Goal: Book appointment/travel/reservation

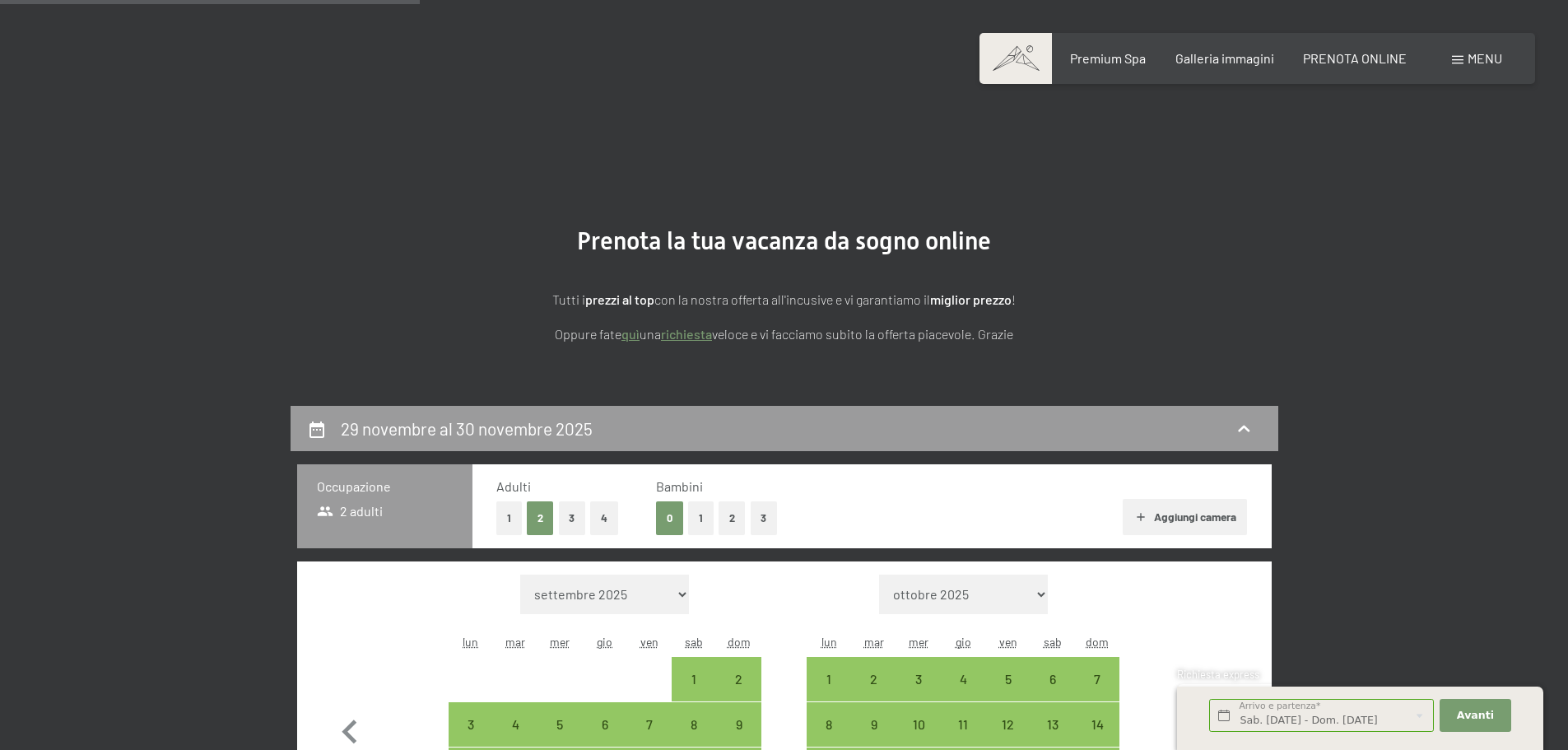
select select "[DATE]"
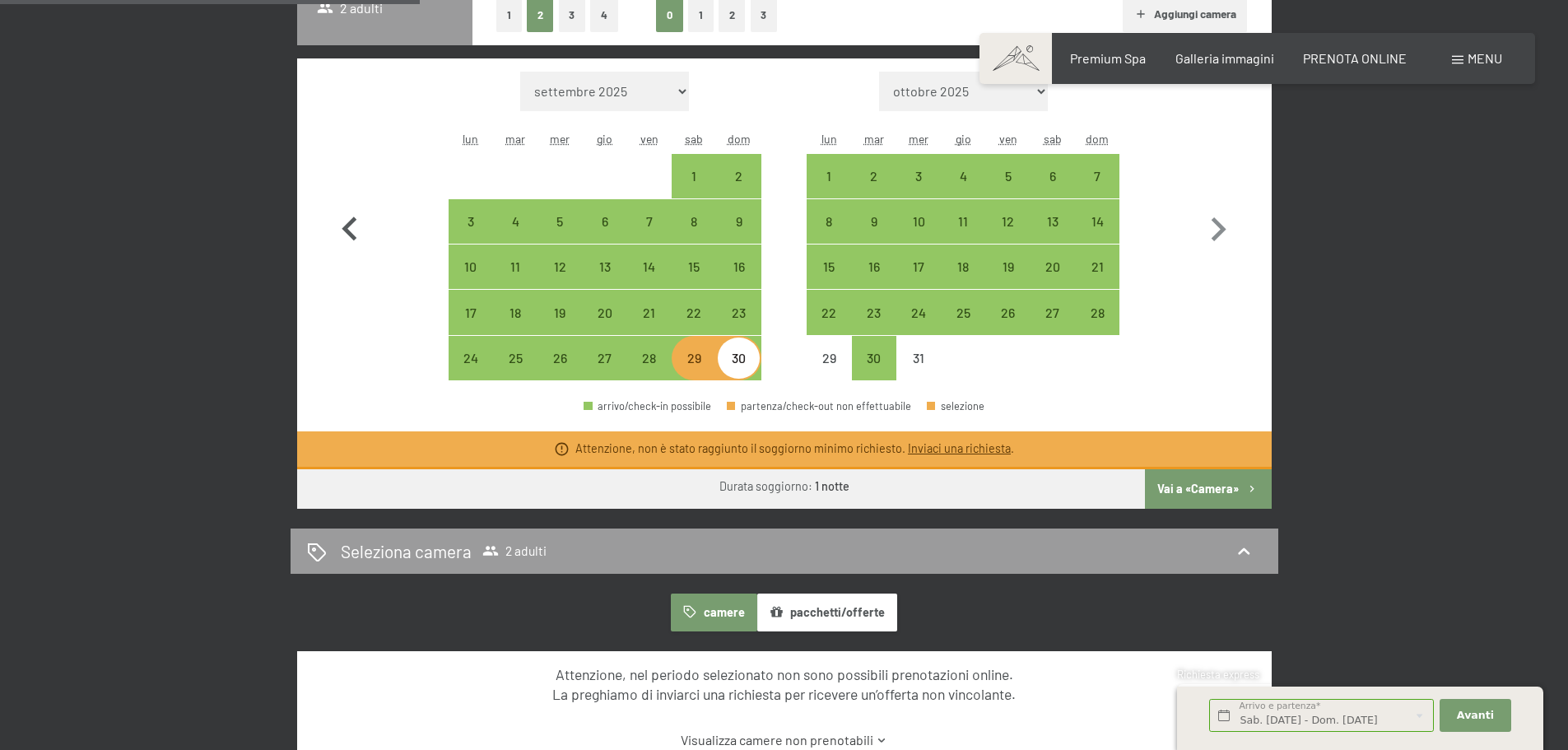
click at [352, 227] on icon "button" at bounding box center [349, 229] width 48 height 48
select select "[DATE]"
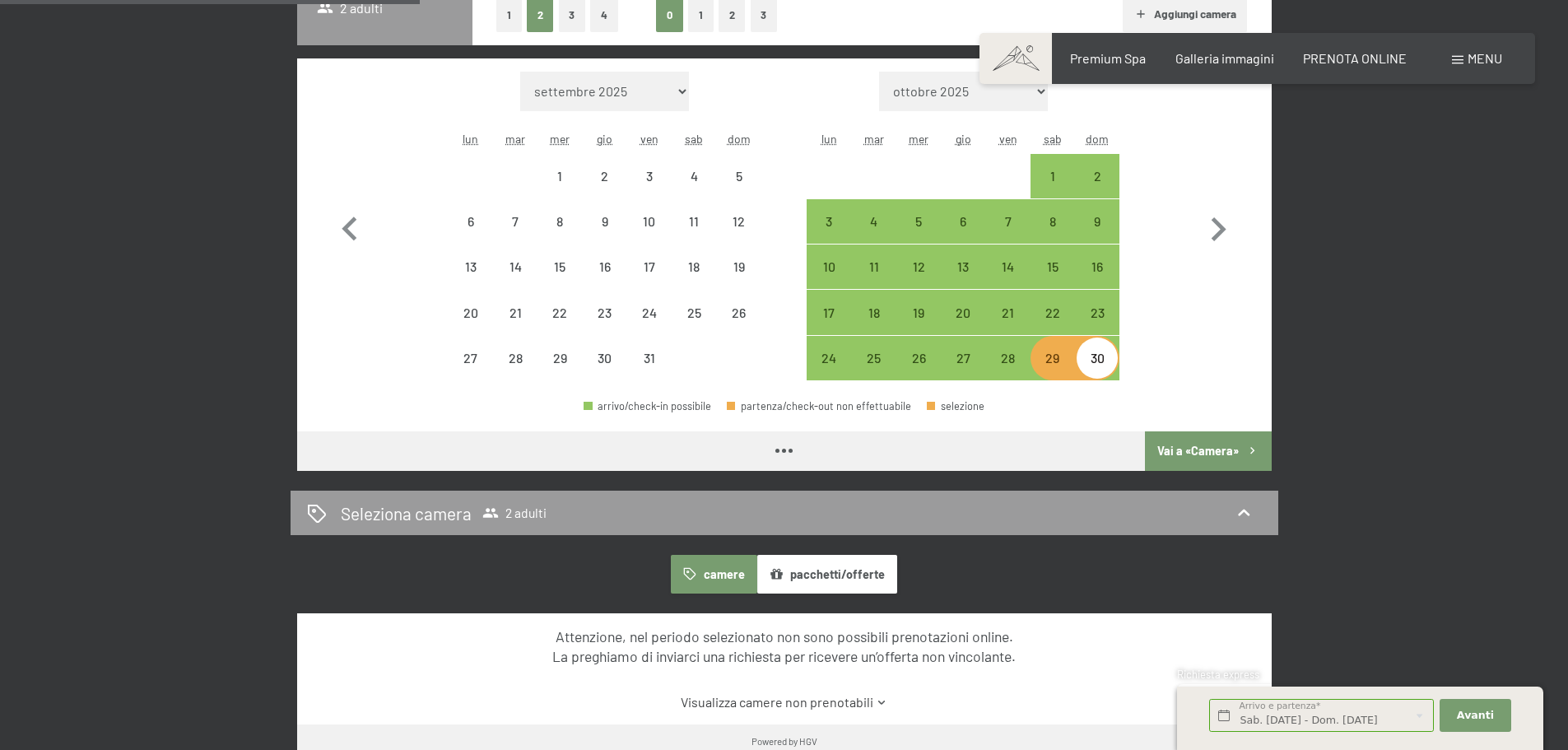
select select "[DATE]"
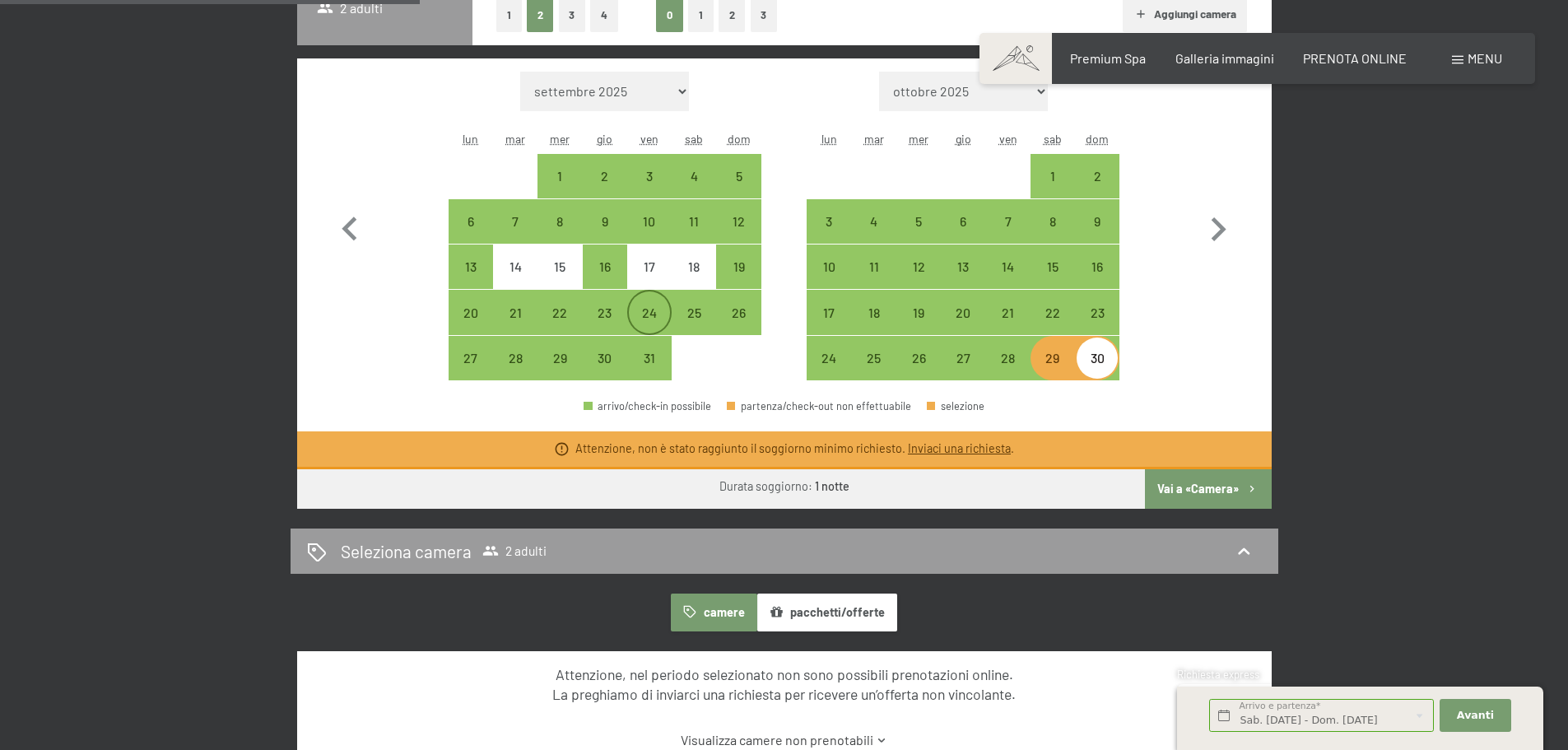
click at [660, 314] on div "24" at bounding box center [649, 326] width 41 height 41
select select "[DATE]"
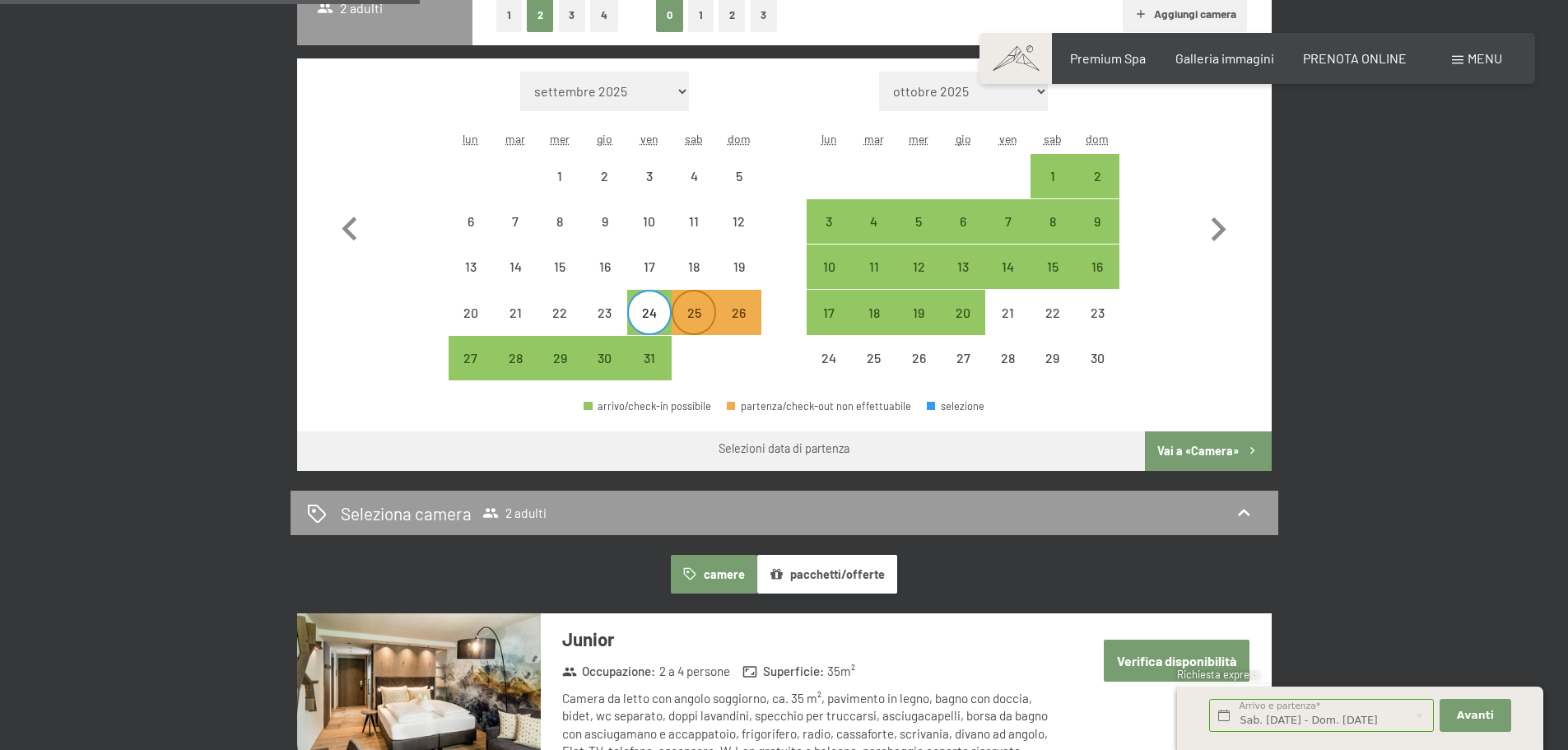
click at [694, 316] on div "25" at bounding box center [693, 326] width 41 height 41
select select "[DATE]"
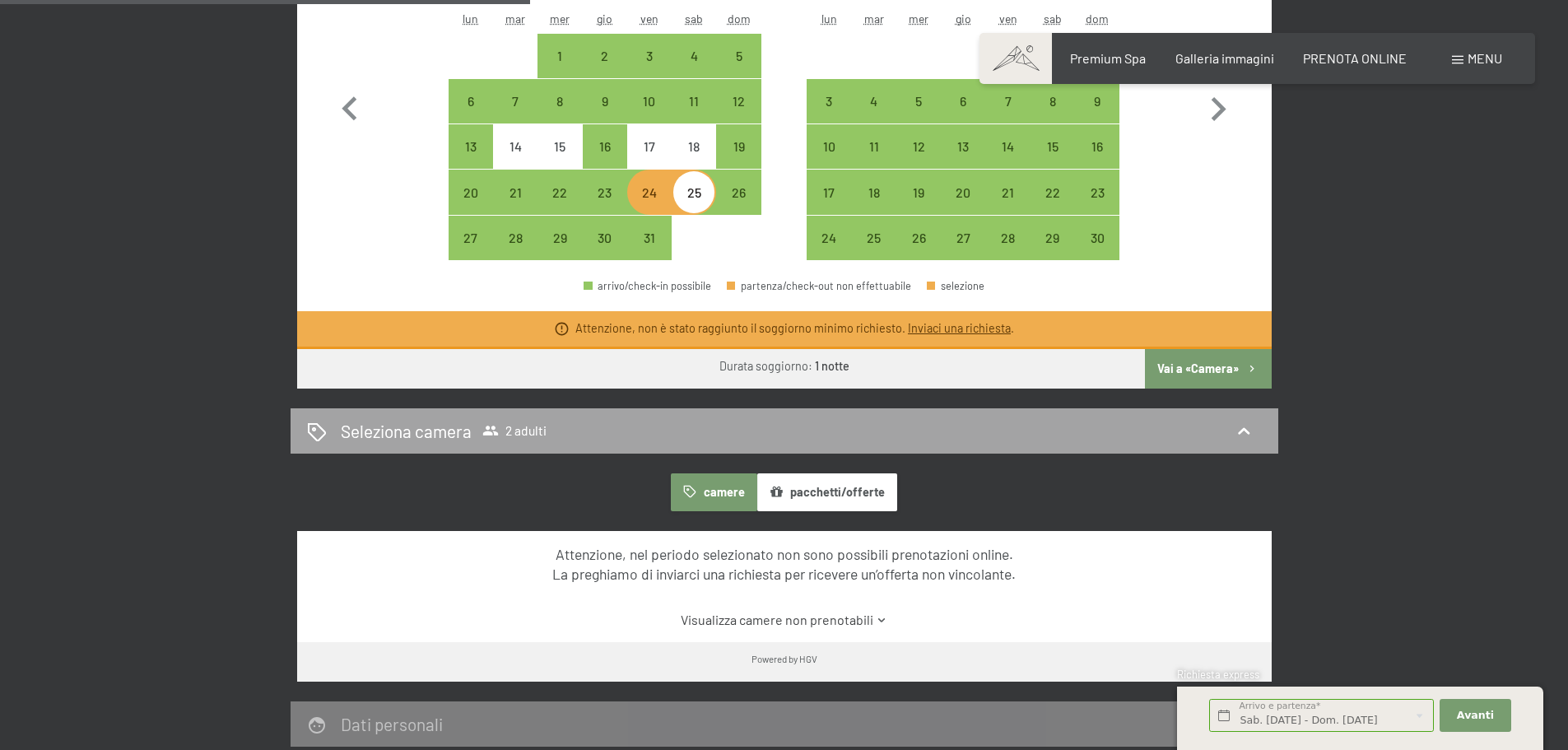
scroll to position [585, 0]
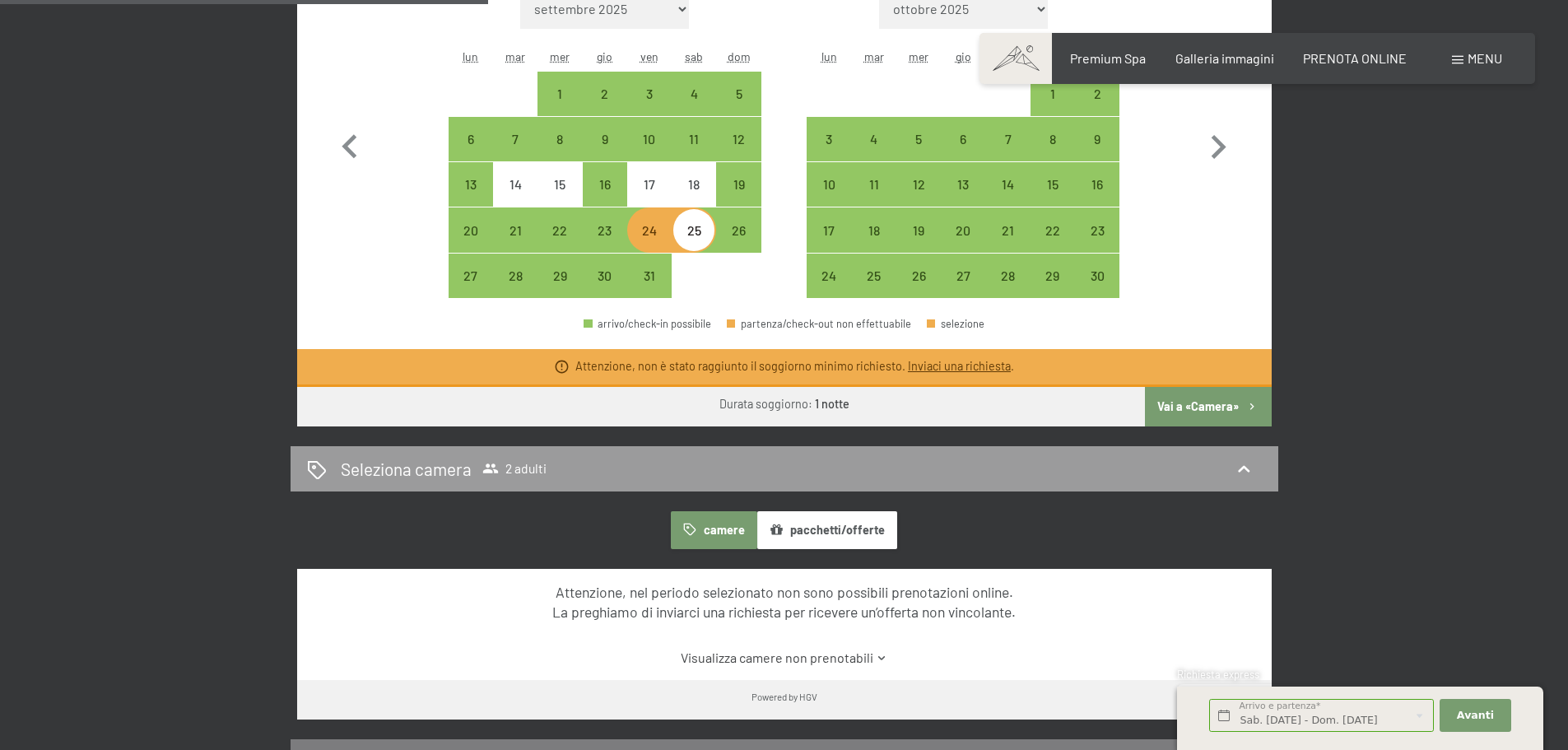
click at [686, 244] on div "25" at bounding box center [693, 244] width 41 height 41
select select "[DATE]"
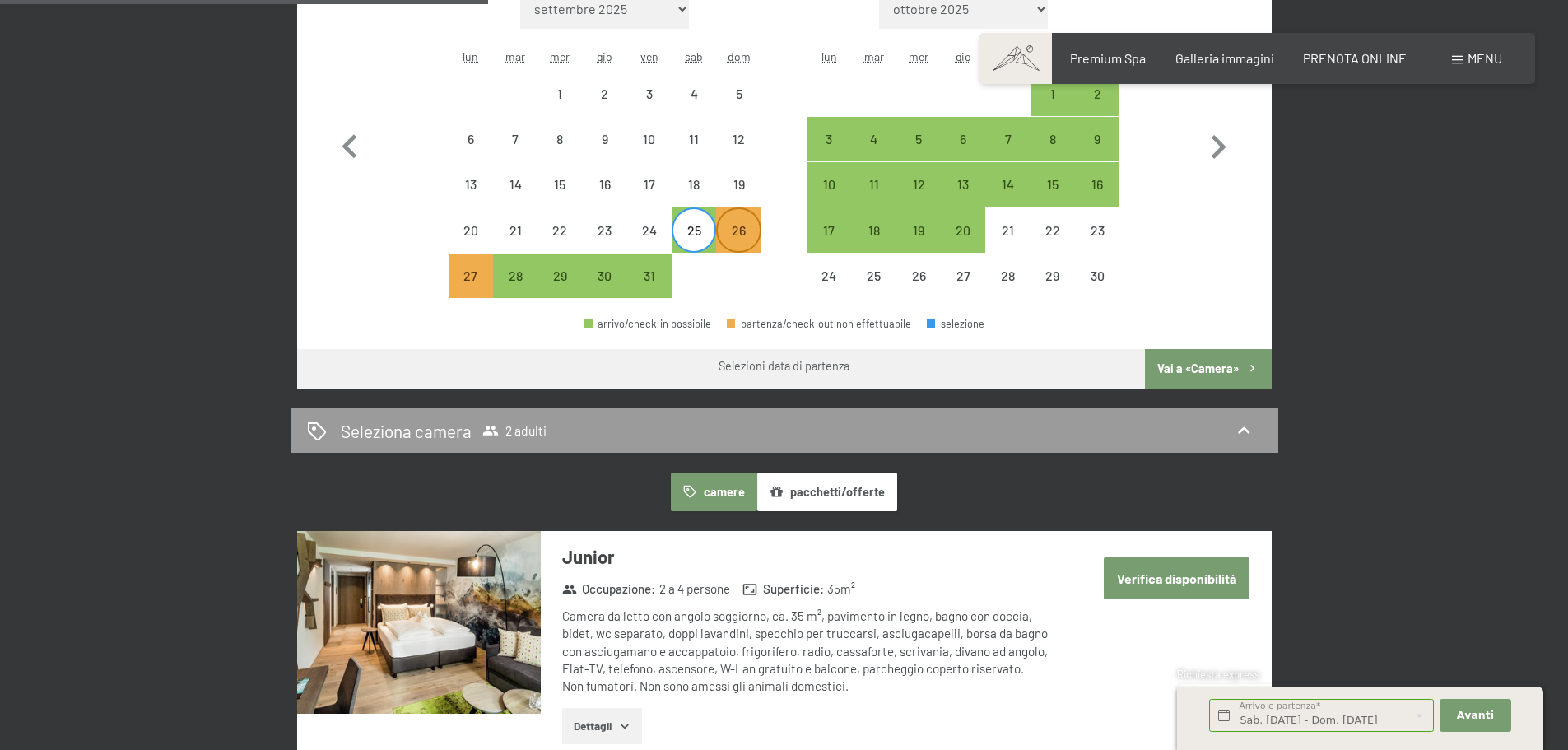
click at [748, 242] on div "26" at bounding box center [738, 244] width 41 height 41
select select "[DATE]"
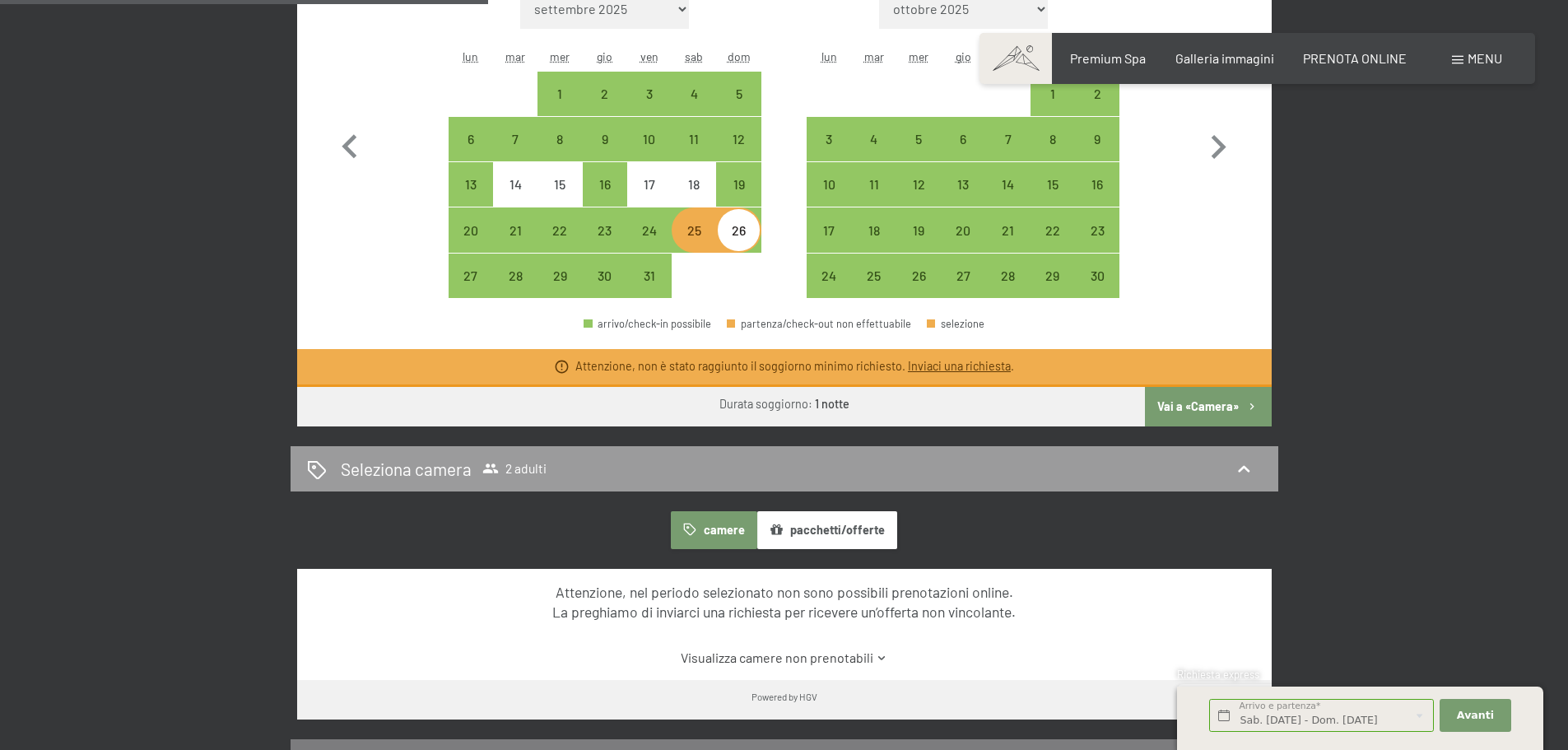
click at [1189, 405] on button "Vai a «Camera»" at bounding box center [1208, 406] width 126 height 39
select select "[DATE]"
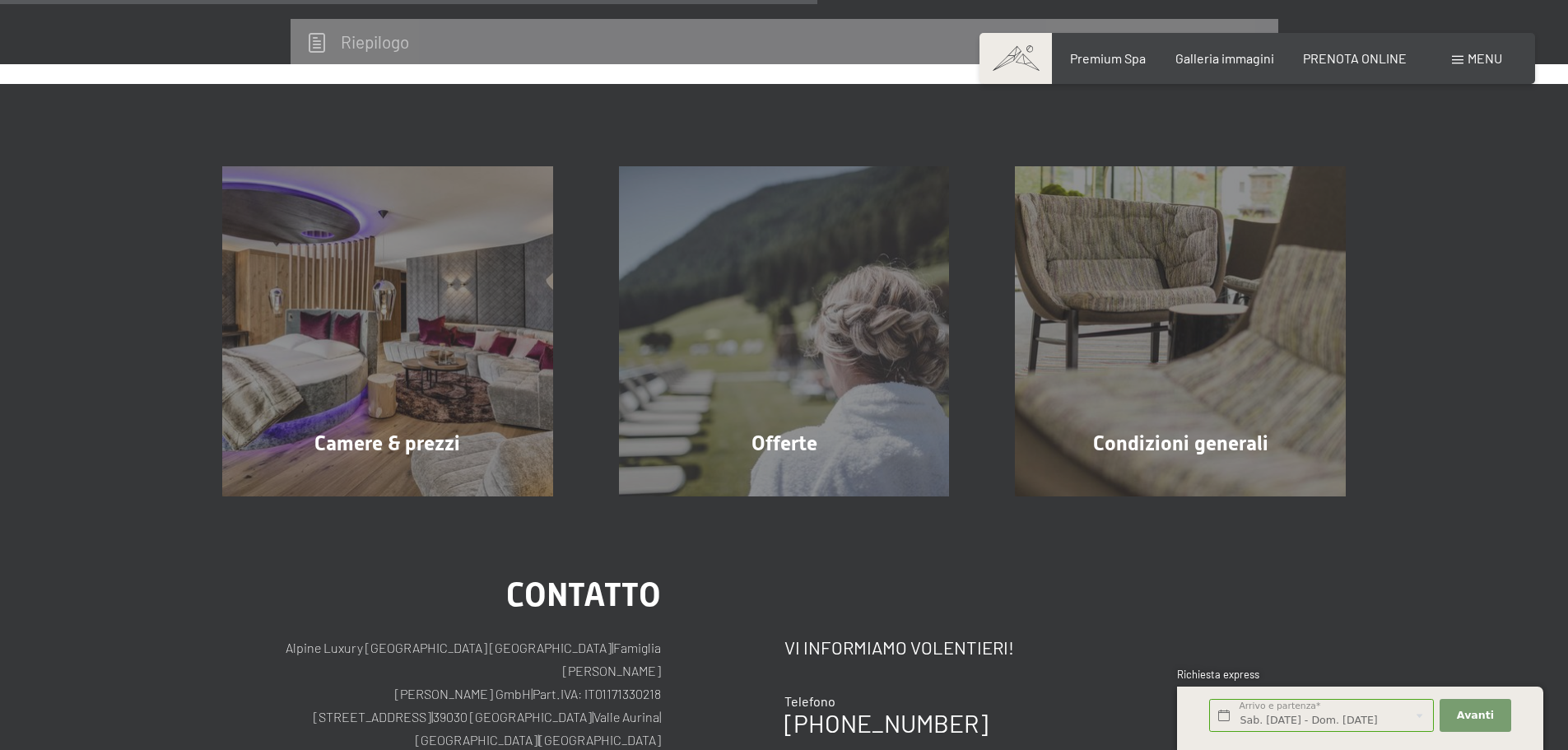
scroll to position [900, 0]
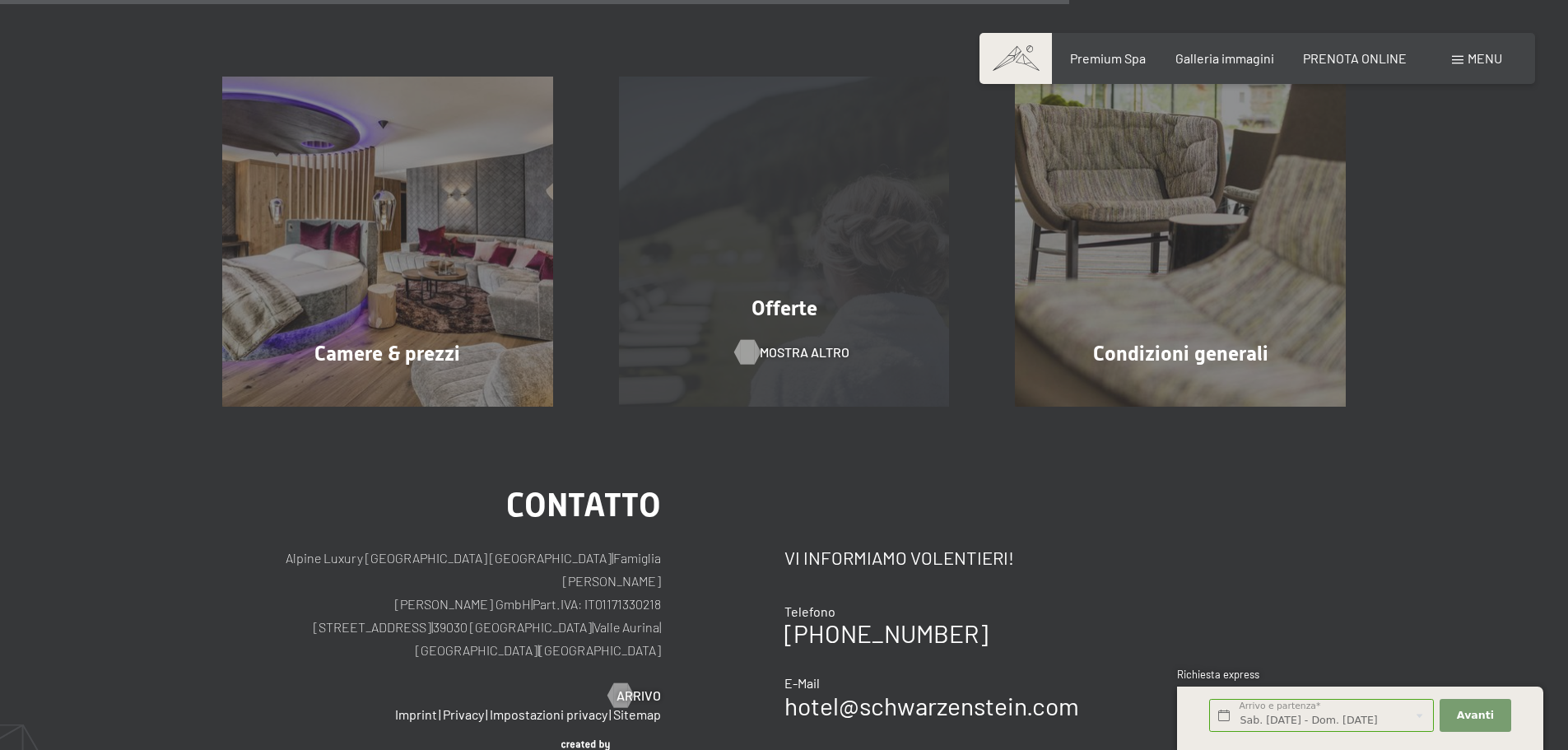
click at [833, 351] on span "mostra altro" at bounding box center [805, 352] width 90 height 18
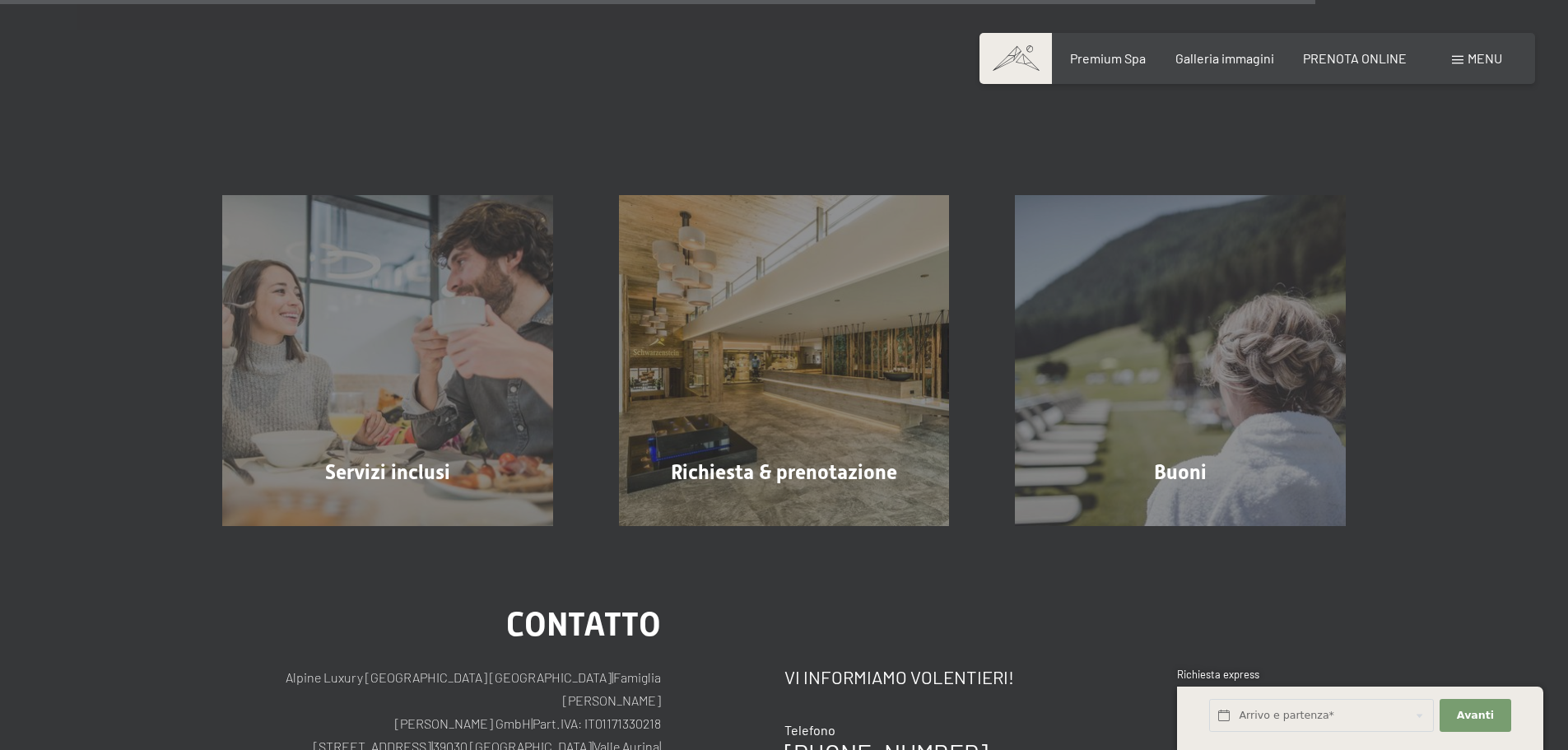
scroll to position [2798, 0]
